Goal: Navigation & Orientation: Find specific page/section

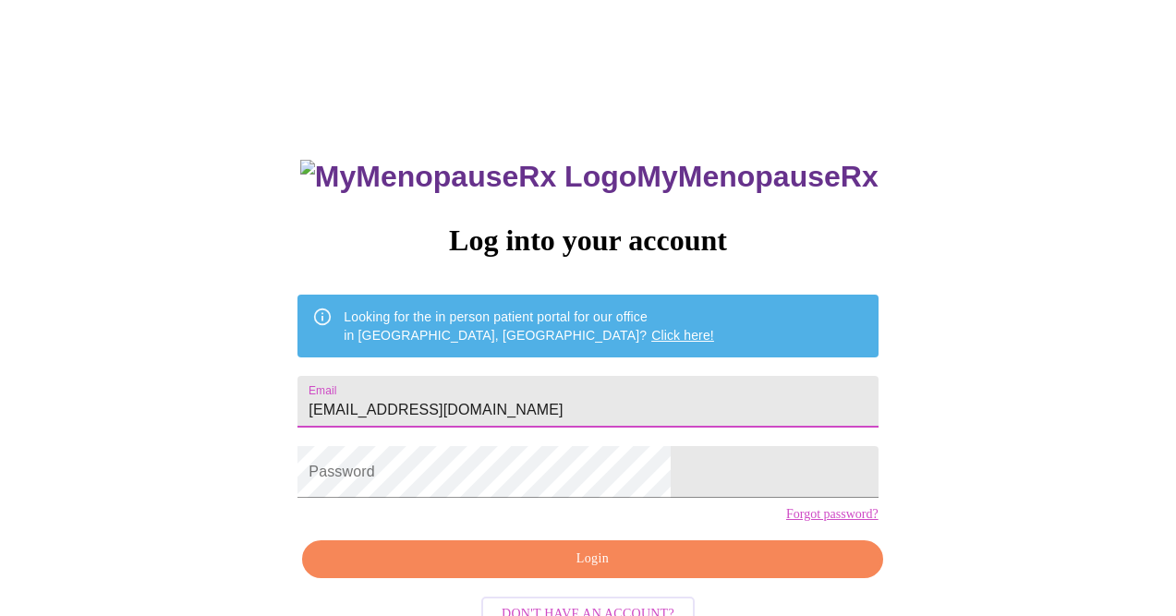
type input "[EMAIL_ADDRESS][DOMAIN_NAME]"
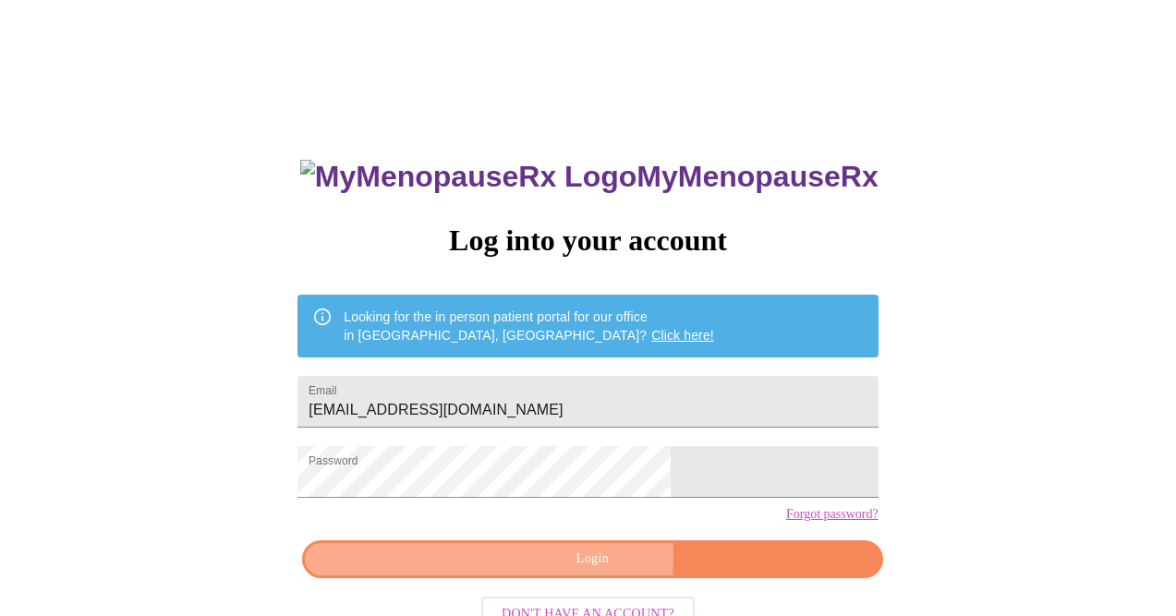
click at [433, 571] on span "Login" at bounding box center [592, 559] width 538 height 23
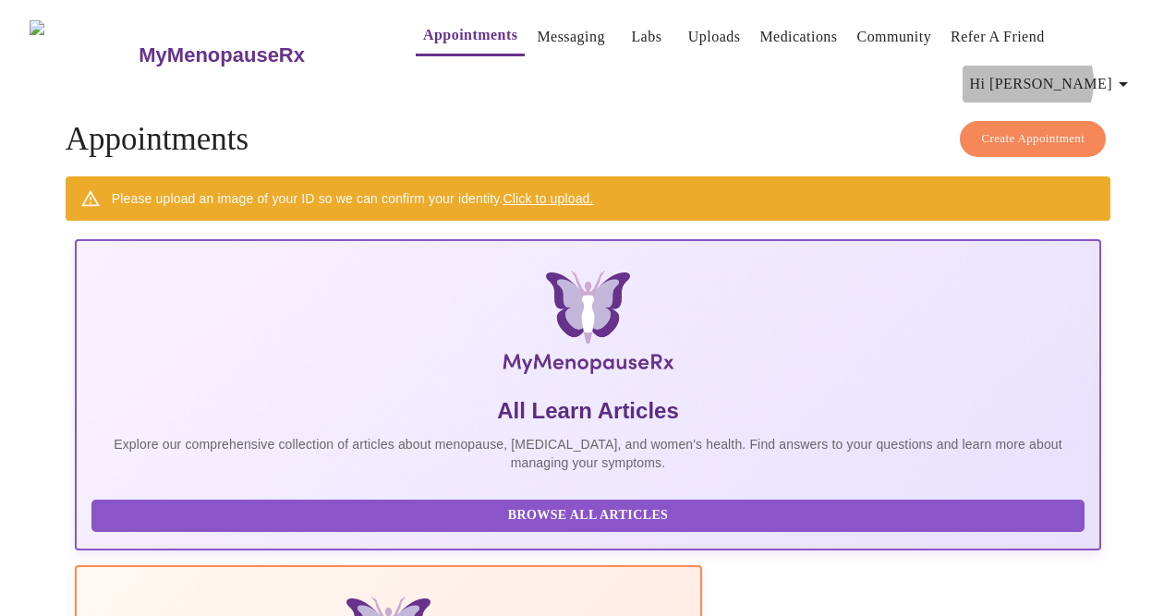
click at [1114, 71] on span "Hi [PERSON_NAME]" at bounding box center [1052, 84] width 164 height 26
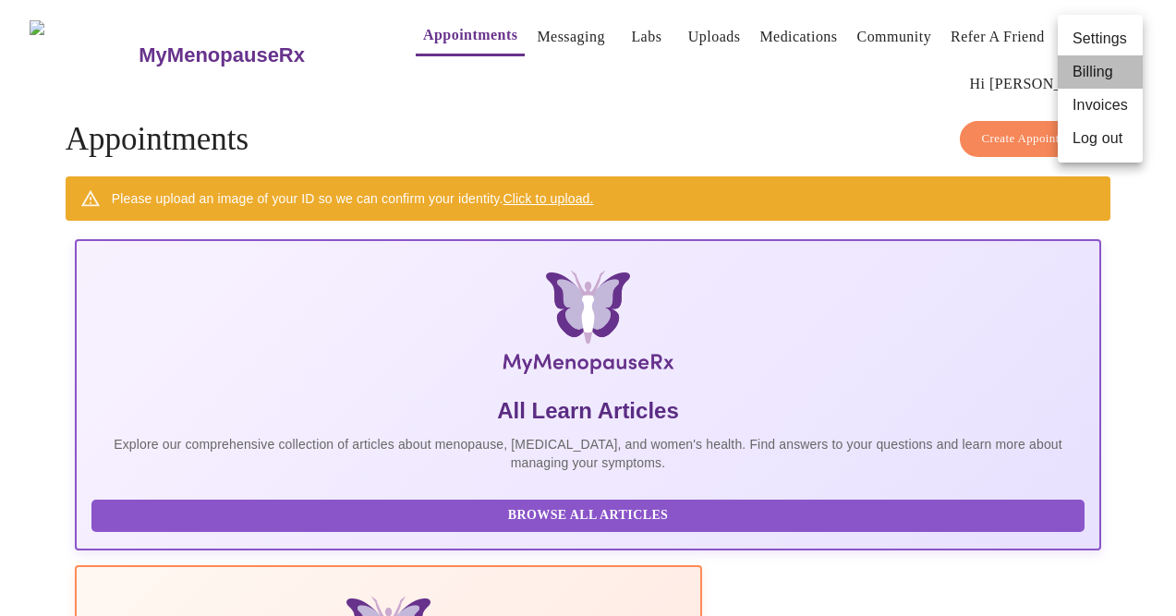
click at [1107, 74] on li "Billing" at bounding box center [1100, 71] width 85 height 33
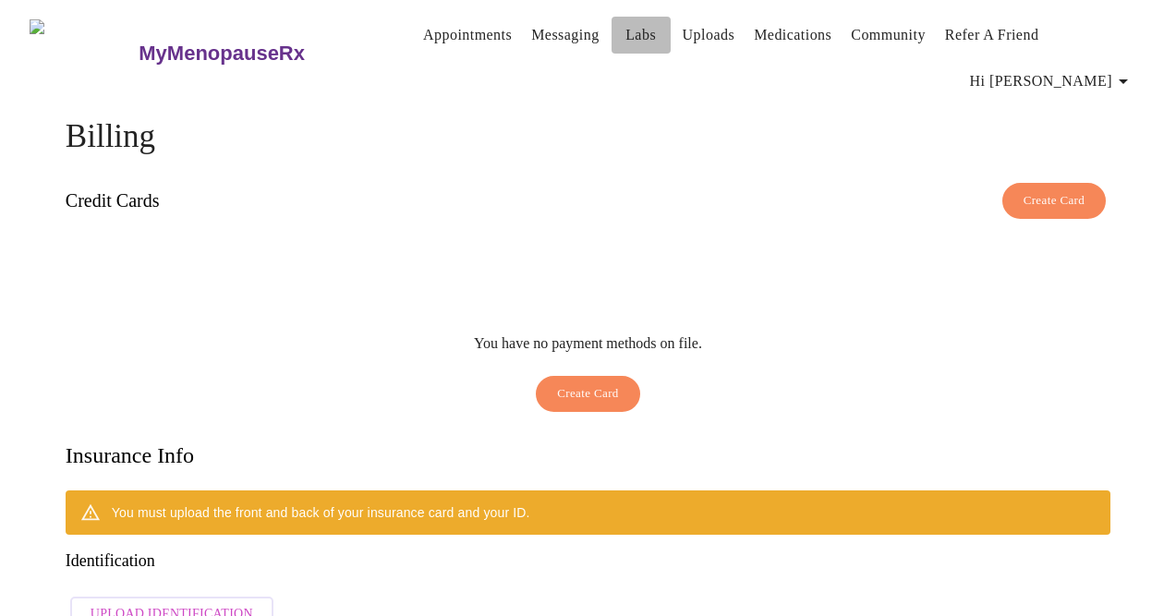
click at [626, 42] on link "Labs" at bounding box center [641, 35] width 30 height 26
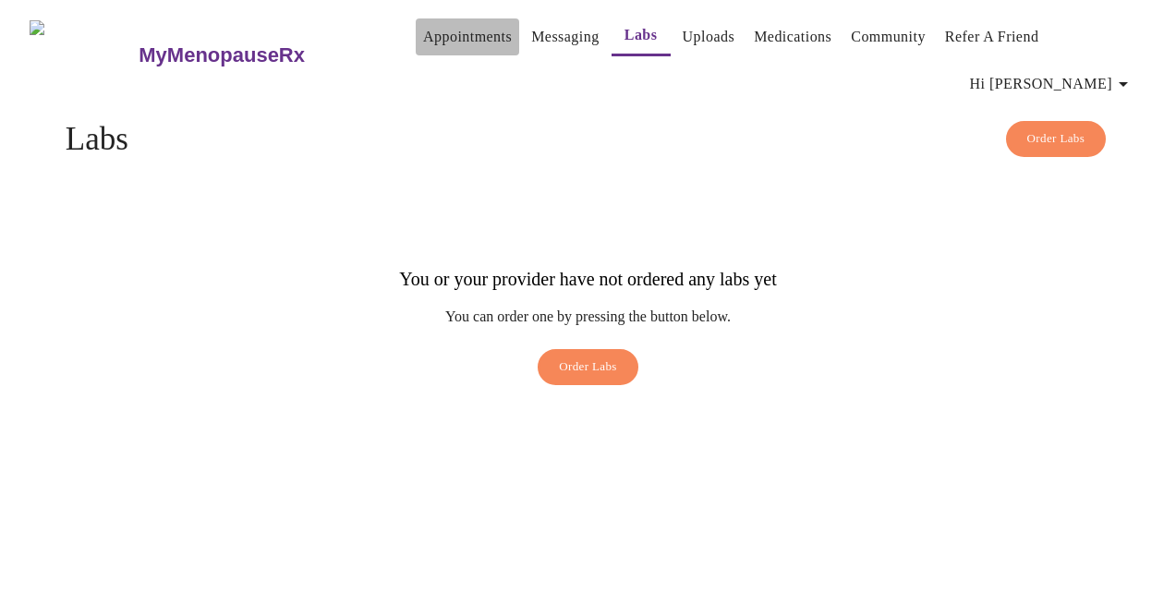
click at [445, 36] on link "Appointments" at bounding box center [467, 37] width 89 height 26
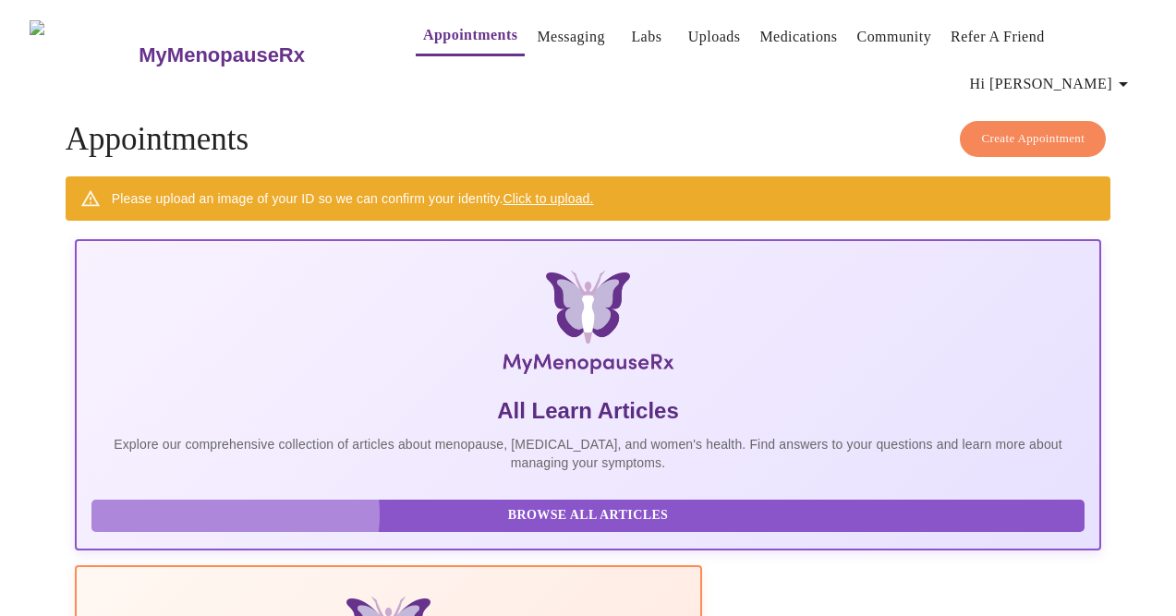
click at [228, 504] on span "Browse All Articles" at bounding box center [588, 515] width 956 height 23
